Goal: Navigation & Orientation: Find specific page/section

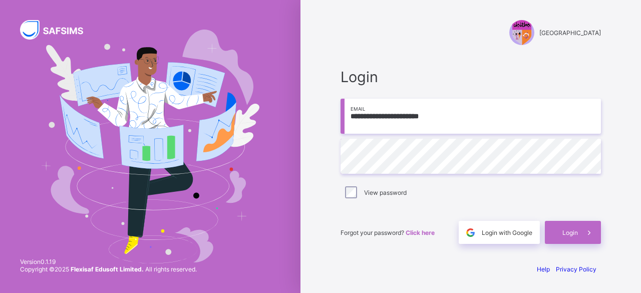
click at [357, 193] on div "View password" at bounding box center [470, 192] width 255 height 12
click at [571, 236] on div "Login" at bounding box center [573, 232] width 56 height 23
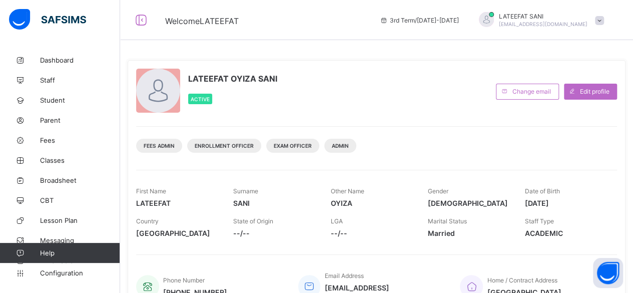
click at [471, 48] on div "LATEEFAT OYIZA SANI Active Change email Edit profile Fees Admin Enrollment Offi…" at bounding box center [376, 262] width 513 height 525
click at [65, 164] on link "Classes" at bounding box center [60, 160] width 120 height 20
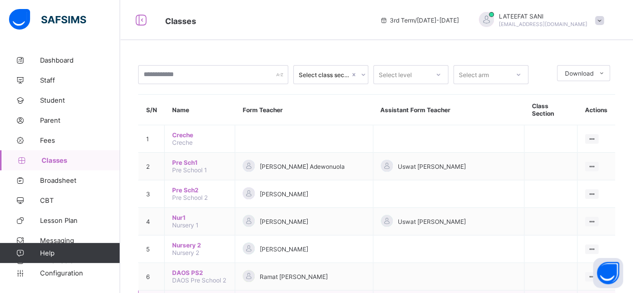
scroll to position [140, 0]
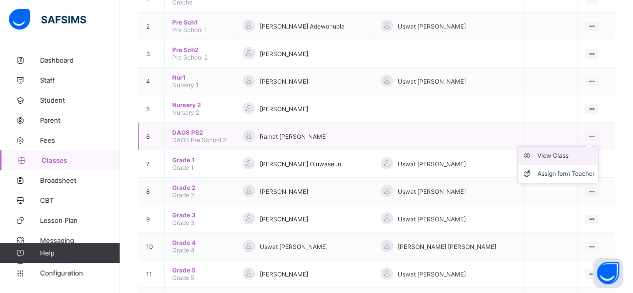
click at [575, 147] on li "View Class" at bounding box center [558, 156] width 80 height 18
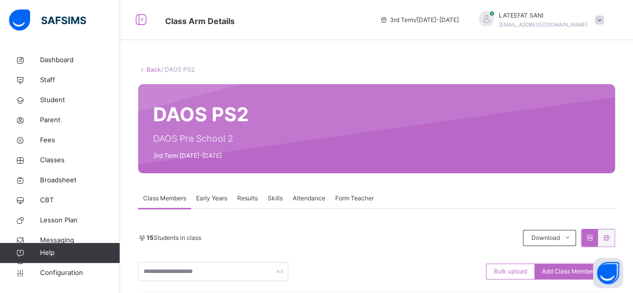
scroll to position [42, 0]
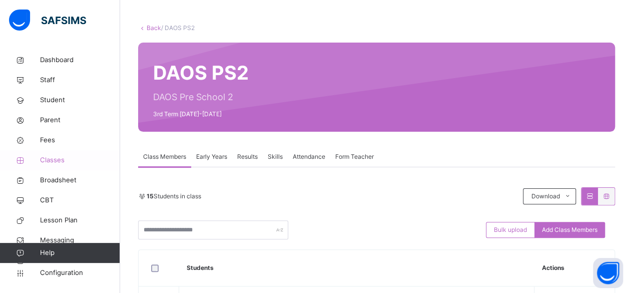
click at [64, 161] on span "Classes" at bounding box center [80, 160] width 80 height 10
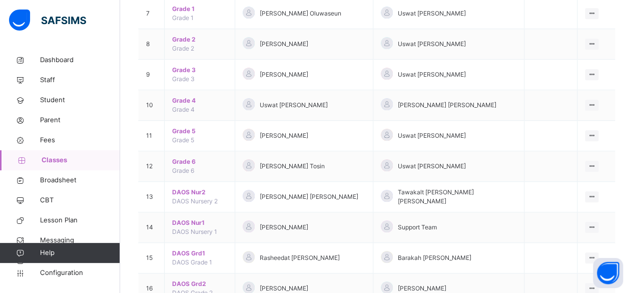
scroll to position [313, 0]
click at [587, 242] on div "View Class" at bounding box center [565, 247] width 57 height 10
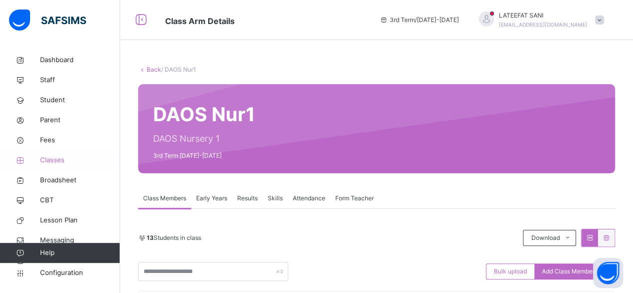
click at [73, 158] on span "Classes" at bounding box center [80, 160] width 80 height 10
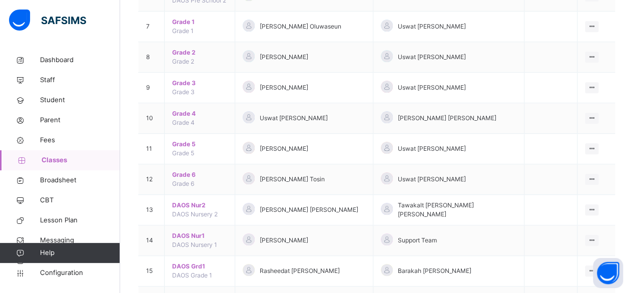
scroll to position [300, 0]
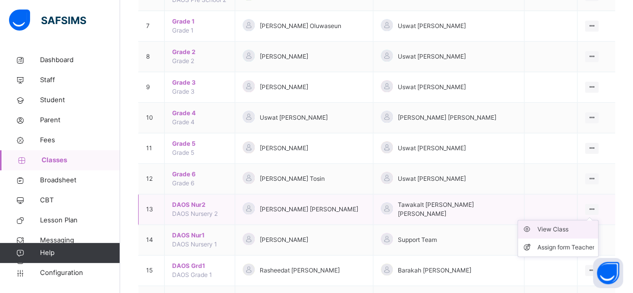
click at [582, 224] on div "View Class" at bounding box center [565, 229] width 57 height 10
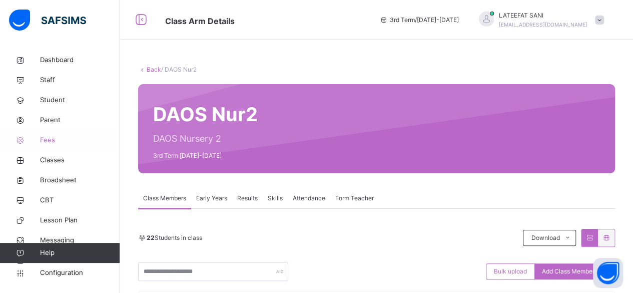
click at [56, 141] on span "Fees" at bounding box center [80, 140] width 80 height 10
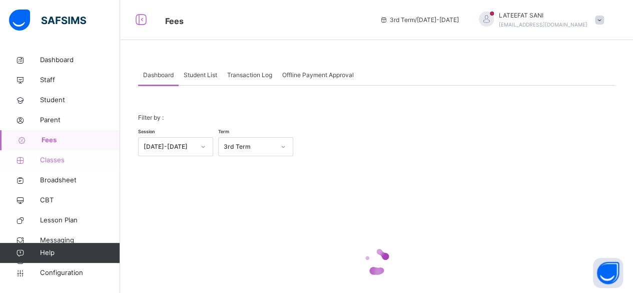
click at [48, 161] on span "Classes" at bounding box center [80, 160] width 80 height 10
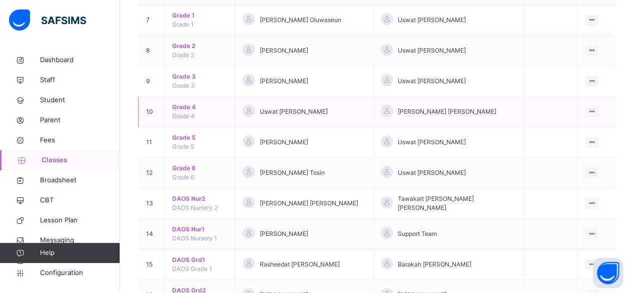
scroll to position [363, 0]
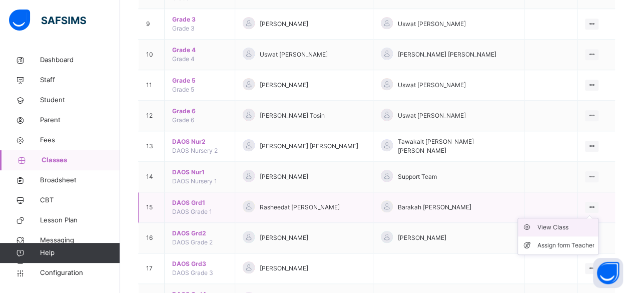
click at [574, 222] on div "View Class" at bounding box center [565, 227] width 57 height 10
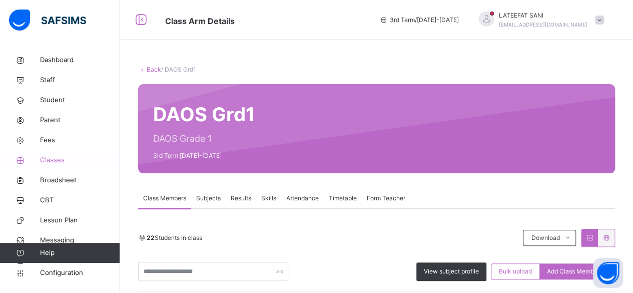
click at [59, 160] on span "Classes" at bounding box center [80, 160] width 80 height 10
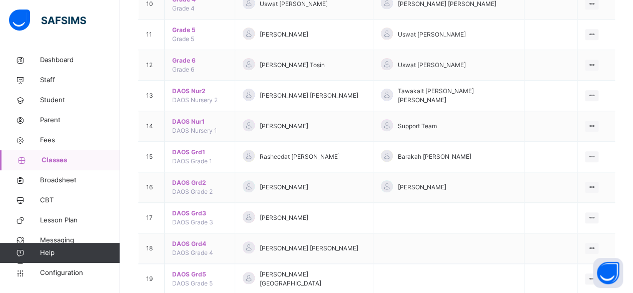
scroll to position [415, 0]
click at [589, 202] on div "View Class" at bounding box center [565, 207] width 57 height 10
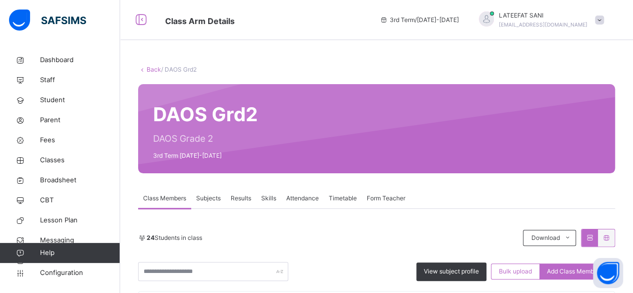
scroll to position [66, 0]
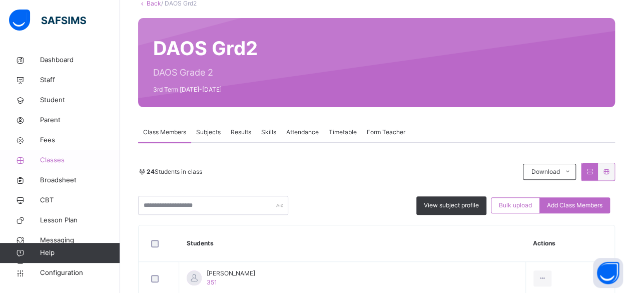
click at [66, 164] on span "Classes" at bounding box center [80, 160] width 80 height 10
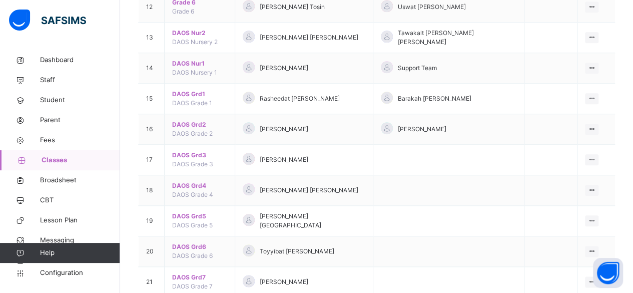
scroll to position [474, 0]
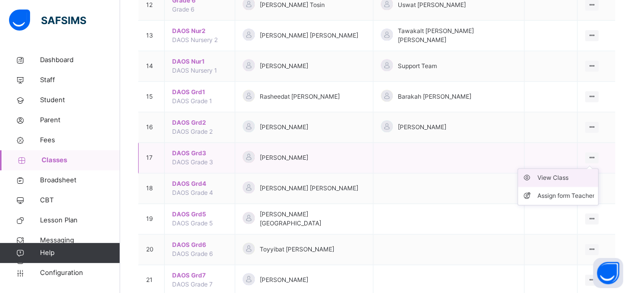
click at [589, 173] on div "View Class" at bounding box center [565, 178] width 57 height 10
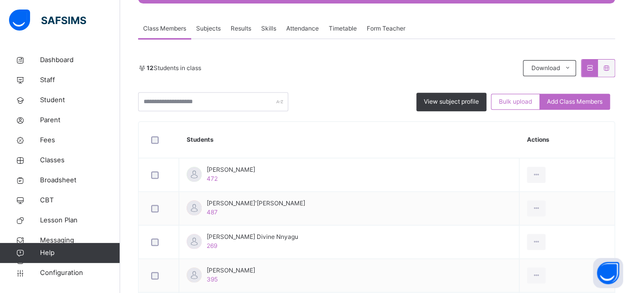
scroll to position [174, 0]
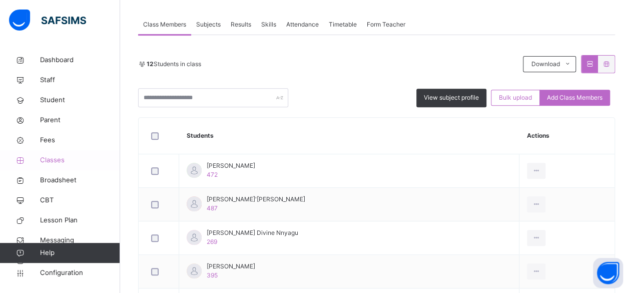
click at [63, 158] on span "Classes" at bounding box center [80, 160] width 80 height 10
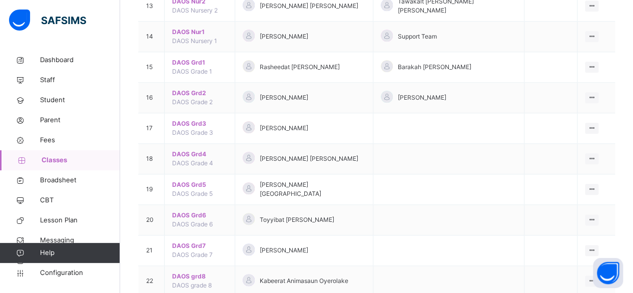
scroll to position [504, 0]
click at [589, 173] on div "View Class" at bounding box center [565, 178] width 57 height 10
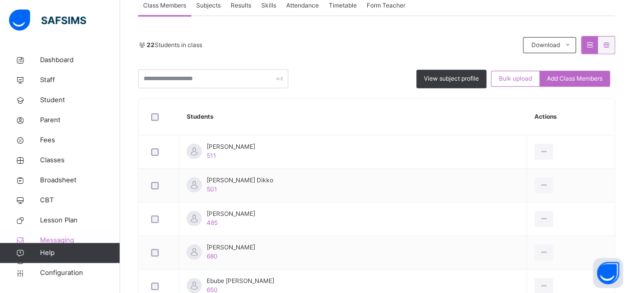
scroll to position [219, 0]
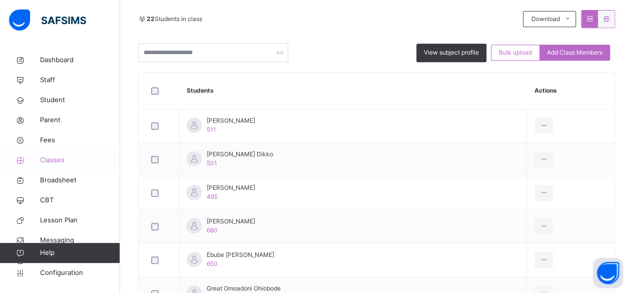
click at [55, 159] on span "Classes" at bounding box center [80, 160] width 80 height 10
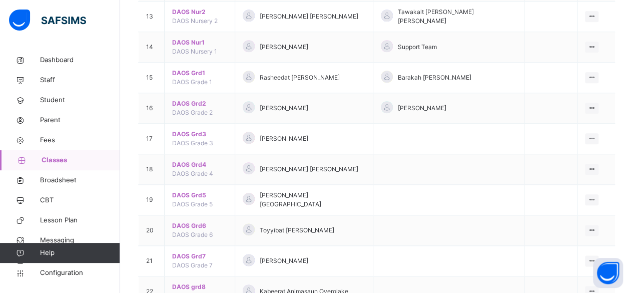
scroll to position [495, 0]
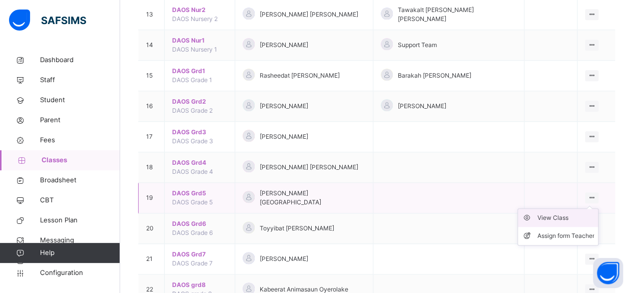
click at [579, 213] on div "View Class" at bounding box center [565, 218] width 57 height 10
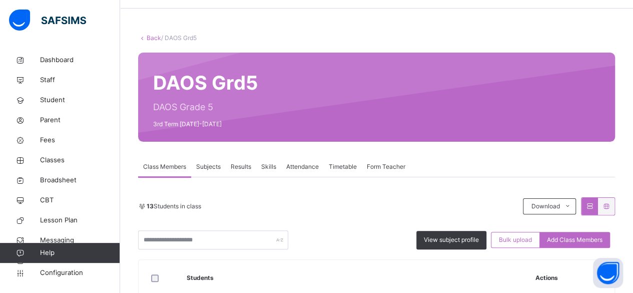
scroll to position [103, 0]
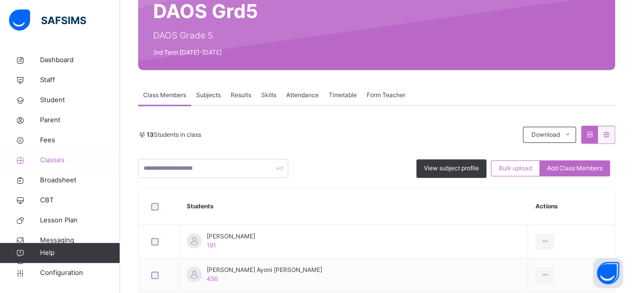
click at [67, 158] on span "Classes" at bounding box center [80, 160] width 80 height 10
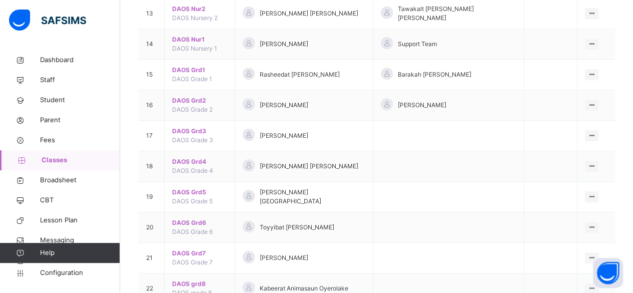
scroll to position [519, 0]
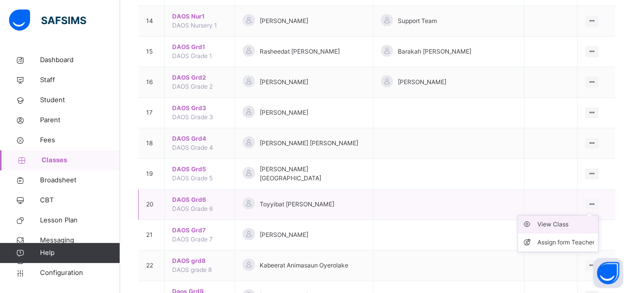
click at [582, 219] on div "View Class" at bounding box center [565, 224] width 57 height 10
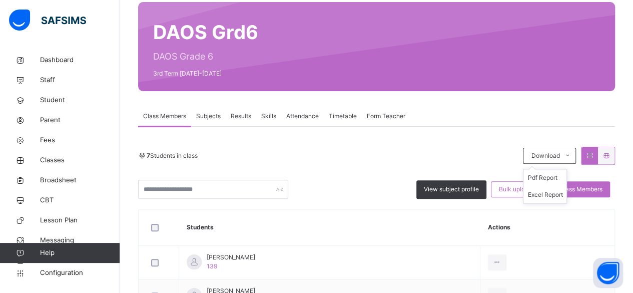
scroll to position [89, 0]
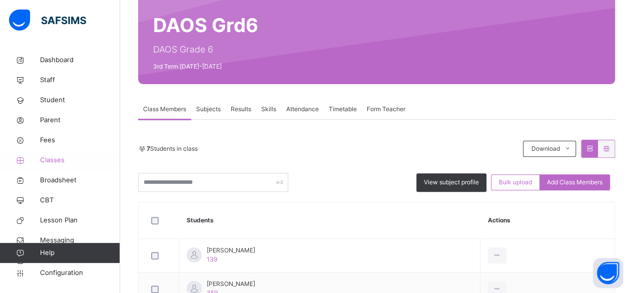
click at [72, 168] on link "Classes" at bounding box center [60, 160] width 120 height 20
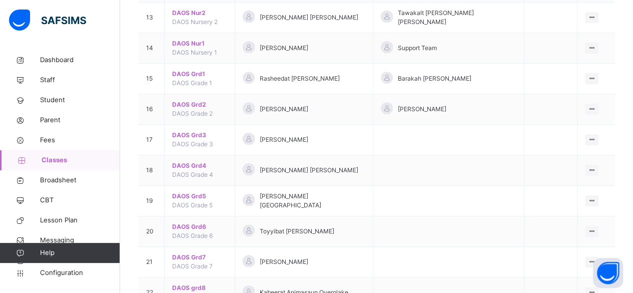
scroll to position [535, 0]
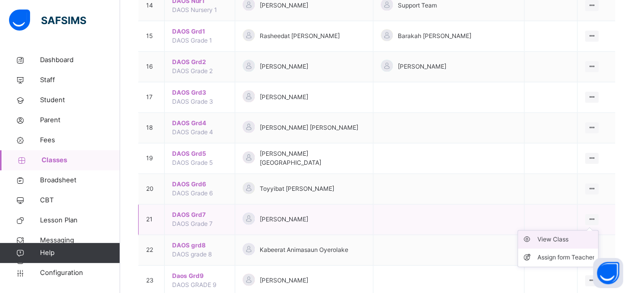
click at [573, 234] on div "View Class" at bounding box center [565, 239] width 57 height 10
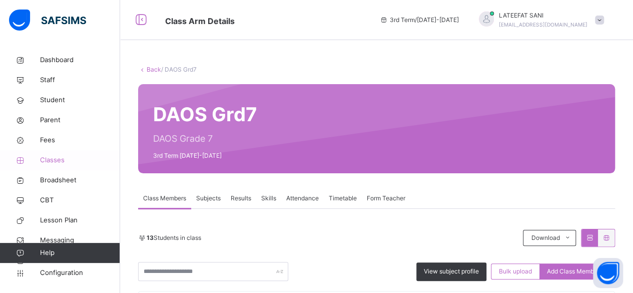
click at [67, 156] on span "Classes" at bounding box center [80, 160] width 80 height 10
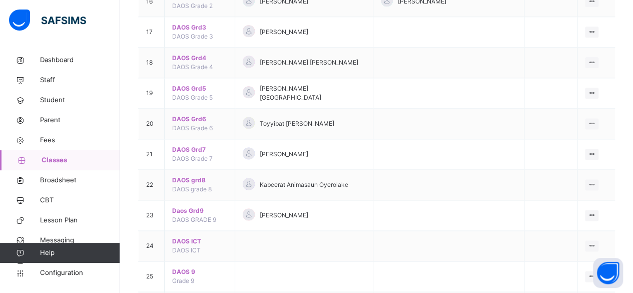
scroll to position [629, 0]
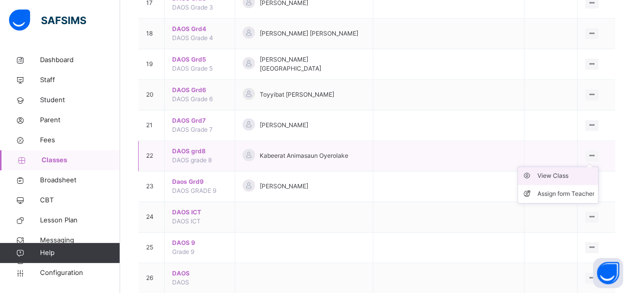
click at [585, 171] on div "View Class" at bounding box center [565, 176] width 57 height 10
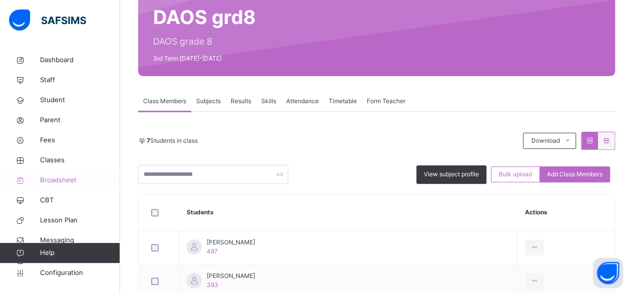
scroll to position [101, 0]
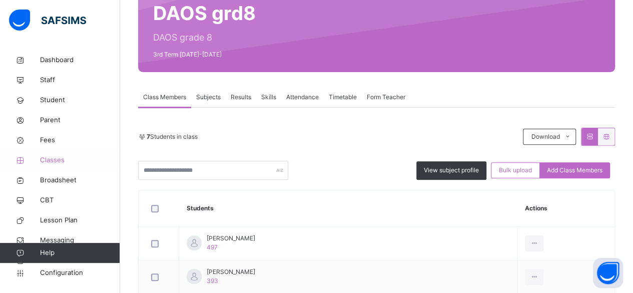
click at [62, 162] on span "Classes" at bounding box center [80, 160] width 80 height 10
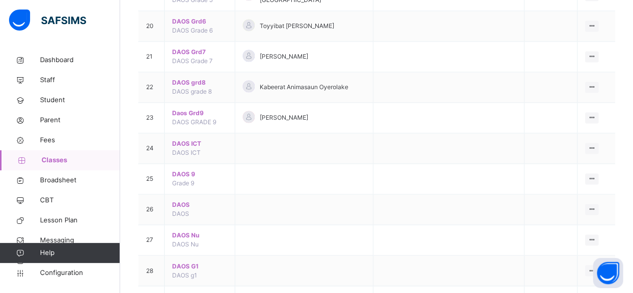
scroll to position [692, 0]
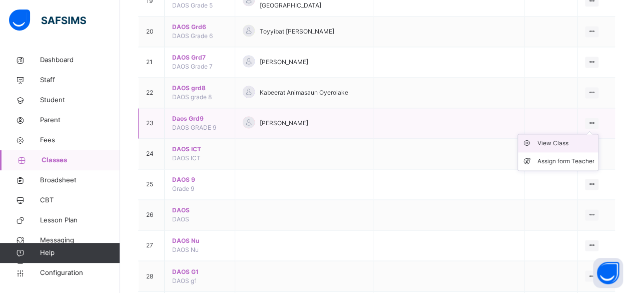
click at [582, 138] on div "View Class" at bounding box center [565, 143] width 57 height 10
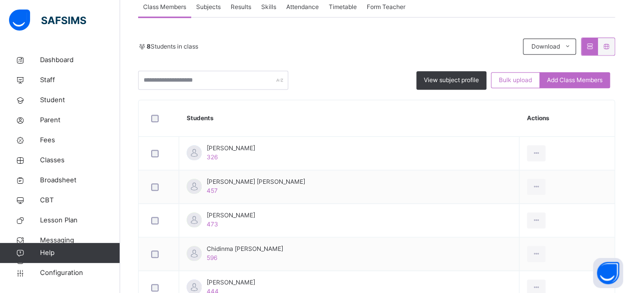
scroll to position [192, 0]
